Goal: Task Accomplishment & Management: Manage account settings

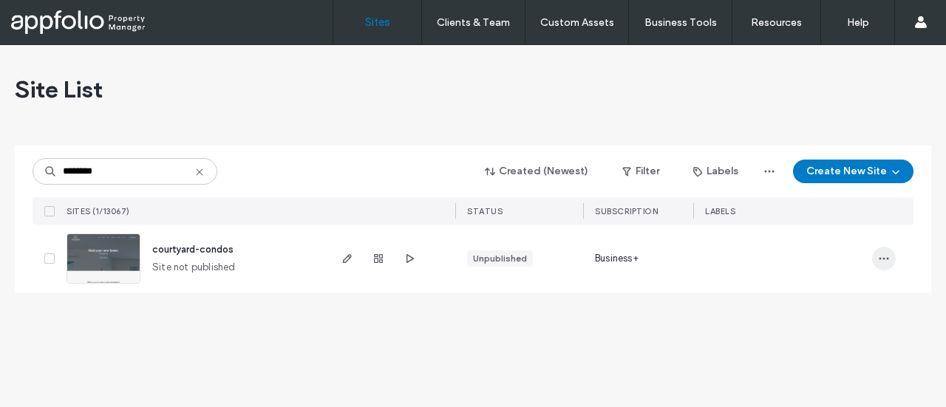
click at [893, 256] on span "button" at bounding box center [884, 259] width 24 height 24
click at [819, 366] on div "Assign Label" at bounding box center [829, 353] width 132 height 28
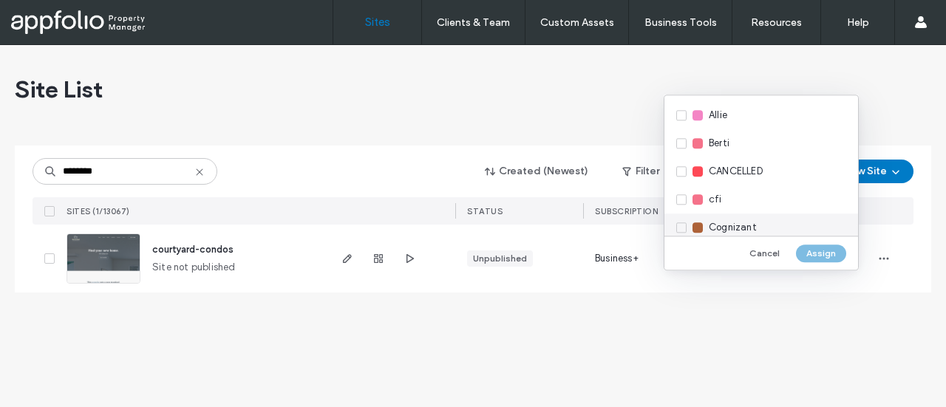
click at [706, 228] on div "Cognizant" at bounding box center [761, 228] width 194 height 28
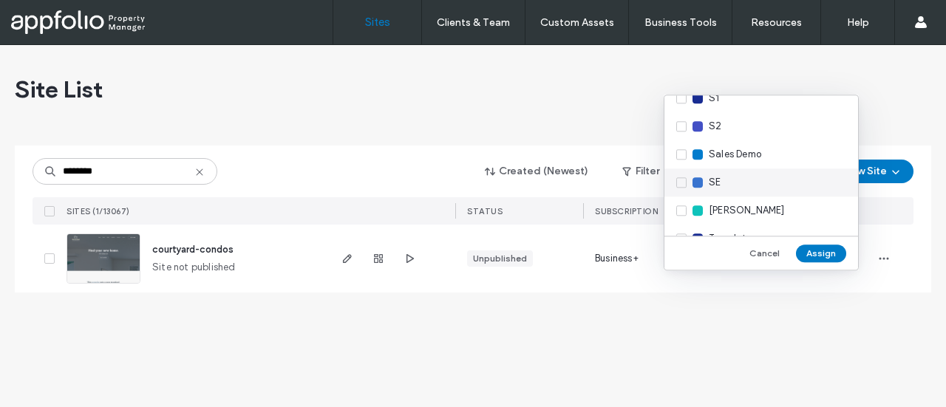
scroll to position [813, 0]
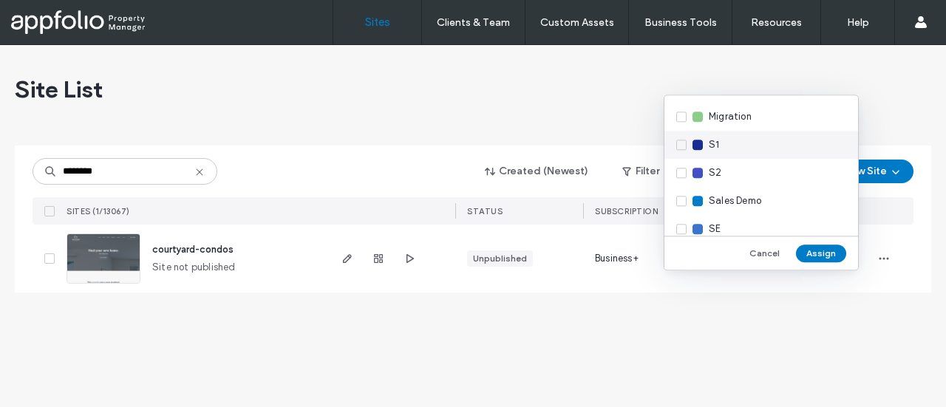
click at [707, 153] on div "S1" at bounding box center [761, 145] width 194 height 28
click at [807, 253] on button "Assign" at bounding box center [821, 254] width 50 height 18
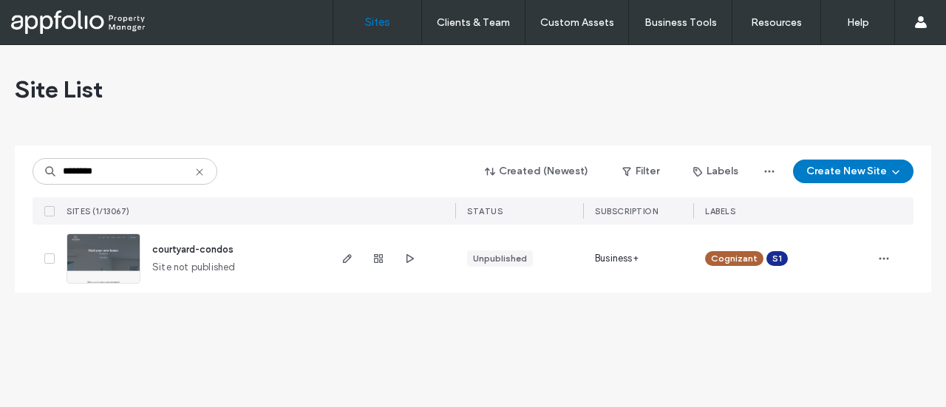
click at [120, 255] on img at bounding box center [103, 284] width 72 height 100
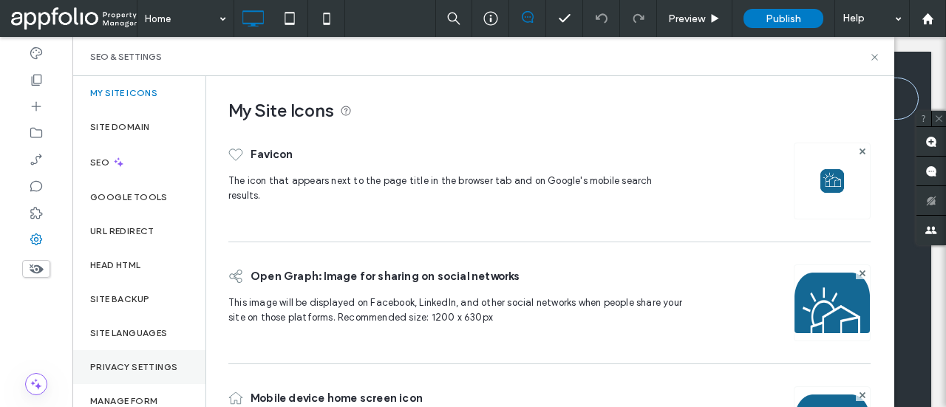
scroll to position [89, 0]
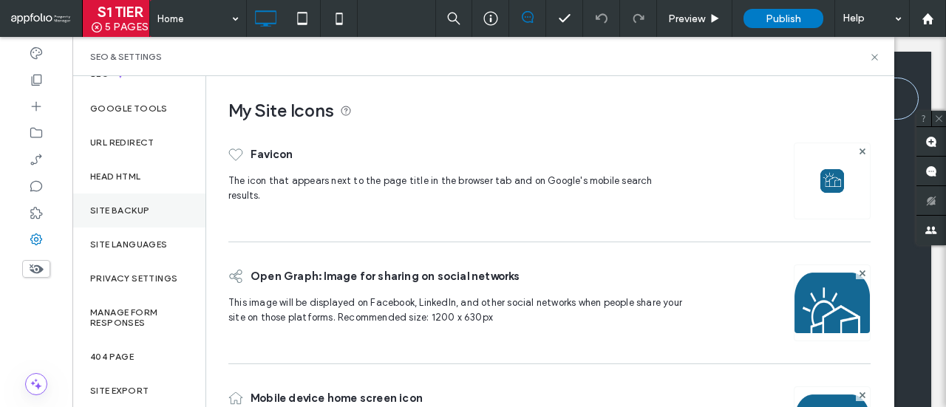
click at [111, 212] on label "Site Backup" at bounding box center [119, 210] width 59 height 10
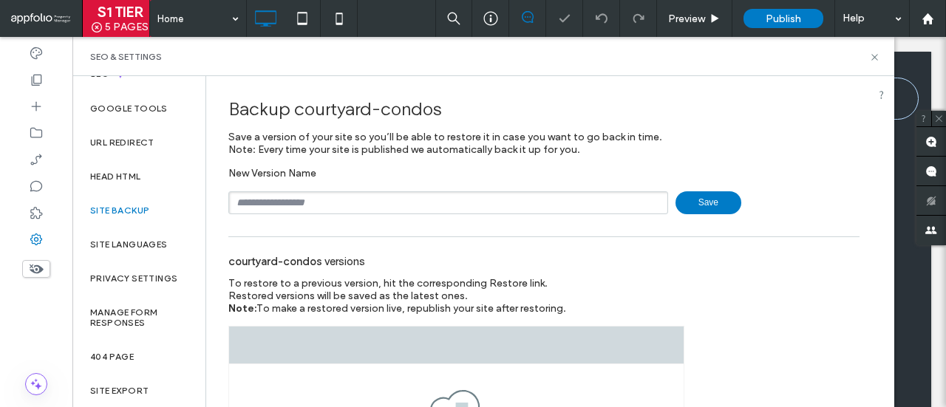
click at [321, 206] on input "text" at bounding box center [448, 202] width 440 height 23
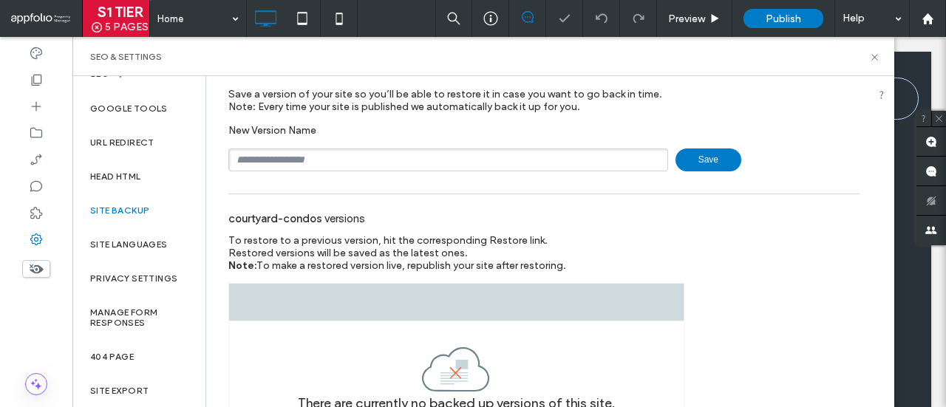
scroll to position [81, 0]
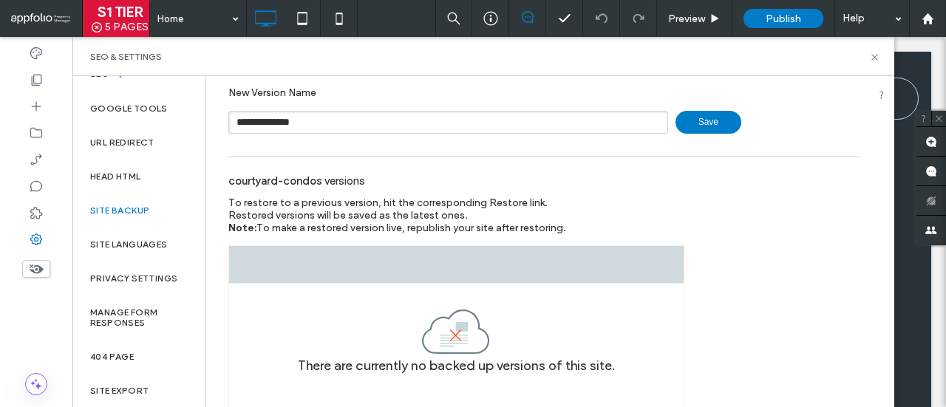
type input "**********"
click at [700, 124] on span "Save" at bounding box center [708, 122] width 66 height 23
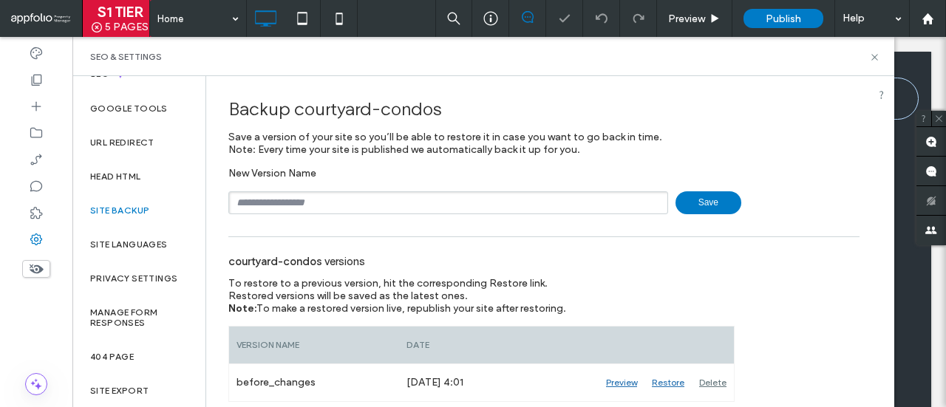
click at [864, 52] on div "SEO & Settings" at bounding box center [483, 57] width 786 height 12
click at [870, 57] on icon at bounding box center [874, 57] width 11 height 11
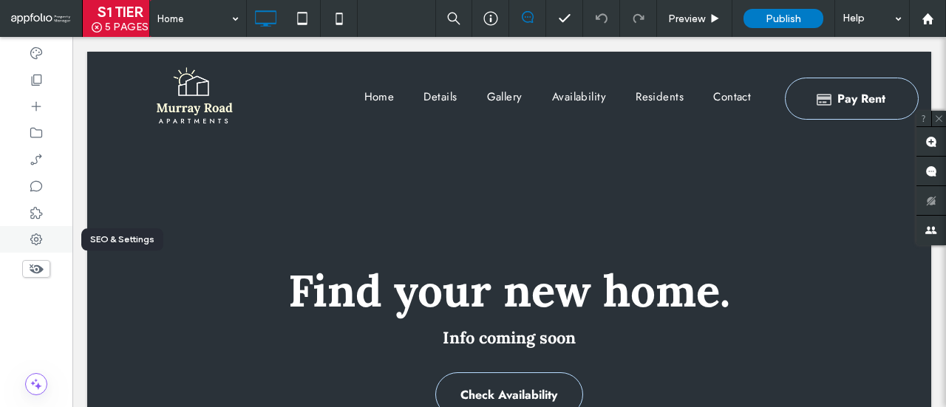
click at [30, 239] on icon at bounding box center [36, 239] width 15 height 15
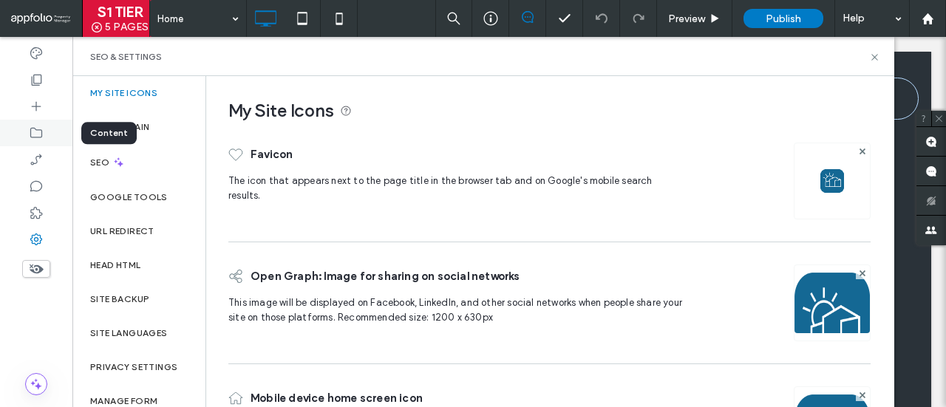
click at [37, 143] on div at bounding box center [36, 133] width 72 height 27
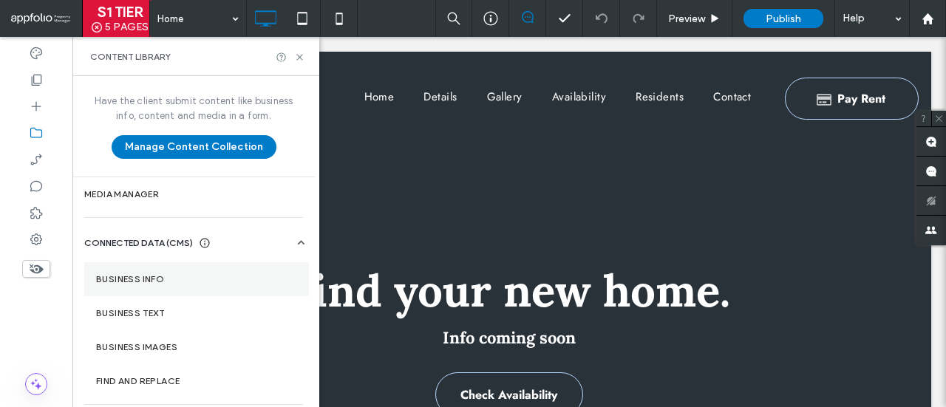
click at [137, 276] on label "Business Info" at bounding box center [196, 279] width 201 height 10
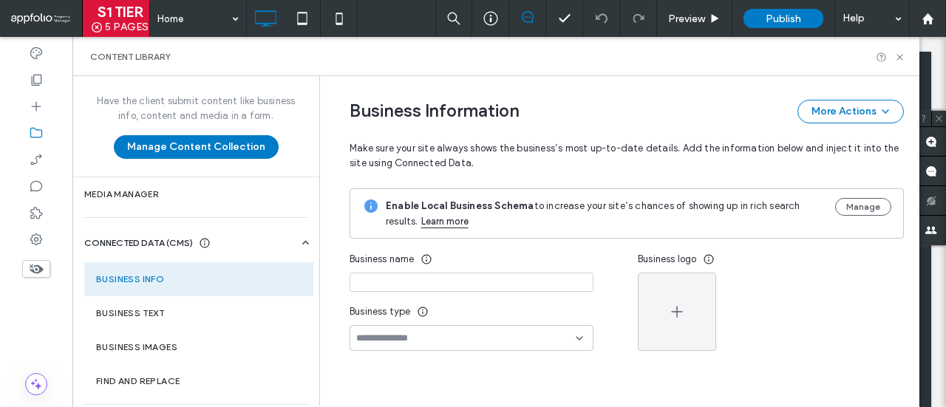
type input "**********"
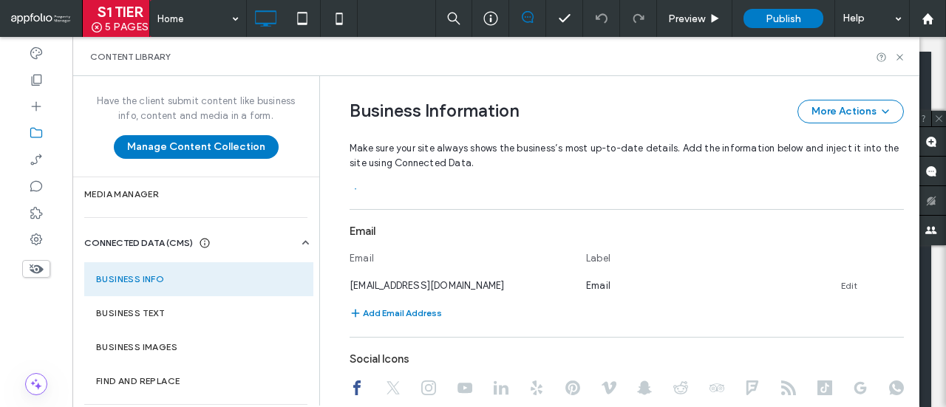
scroll to position [562, 0]
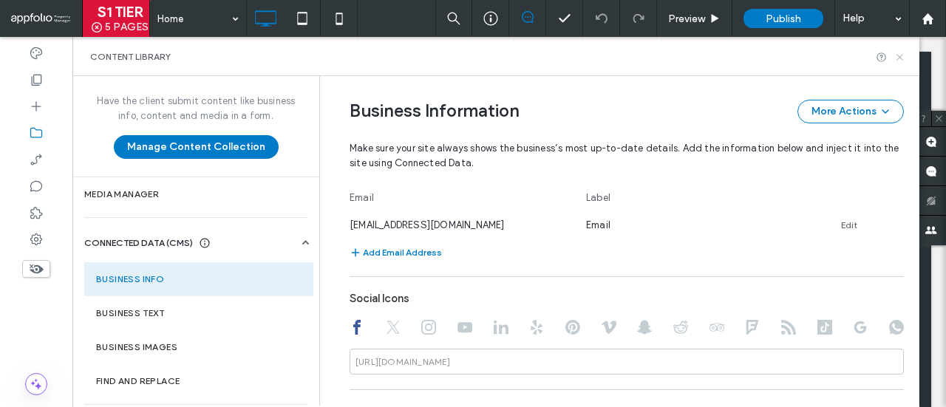
click at [898, 55] on icon at bounding box center [899, 57] width 11 height 11
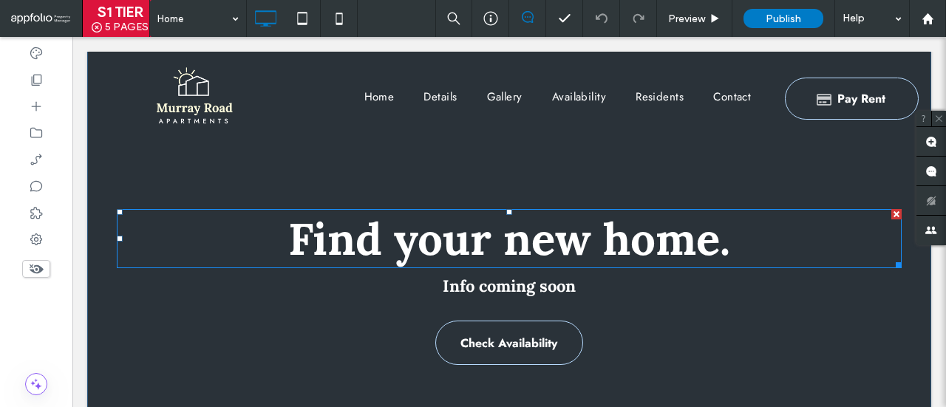
scroll to position [0, 0]
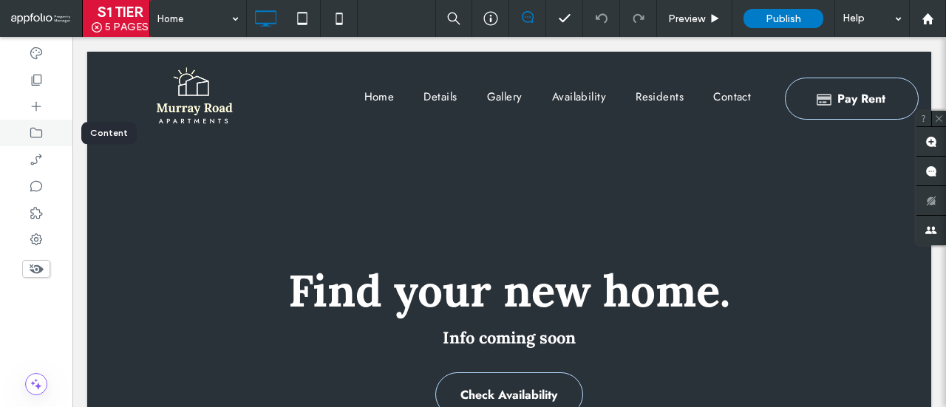
click at [41, 137] on icon at bounding box center [36, 133] width 15 height 15
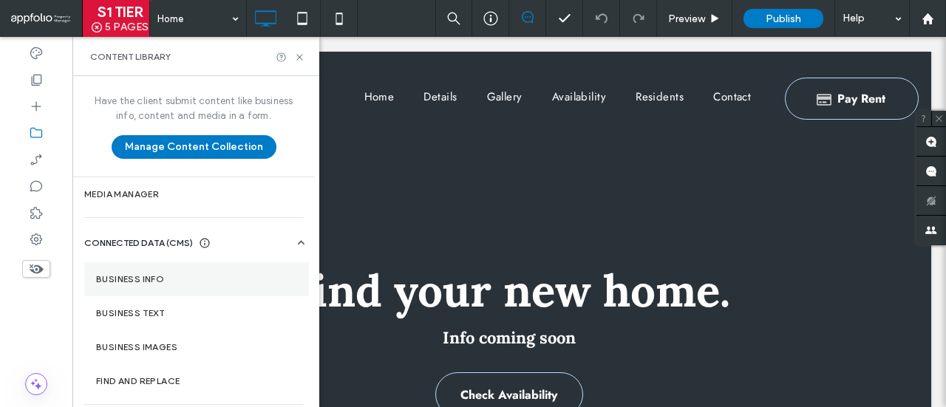
click at [128, 274] on label "Business Info" at bounding box center [196, 279] width 201 height 10
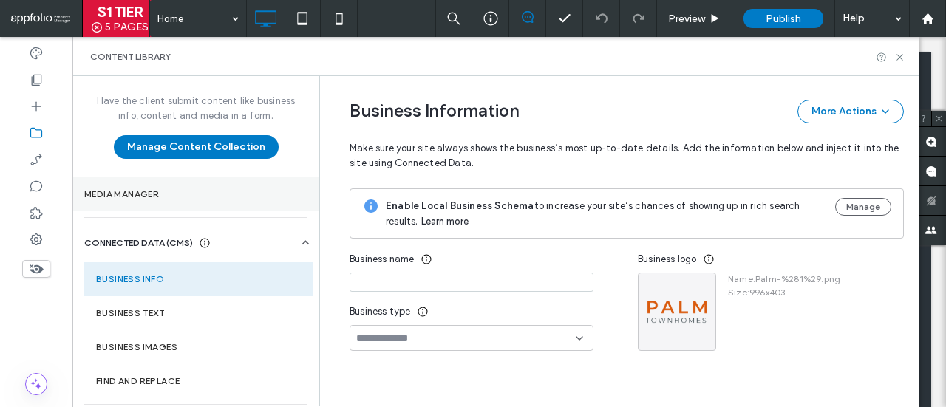
type input "**********"
